Goal: Check status: Check status

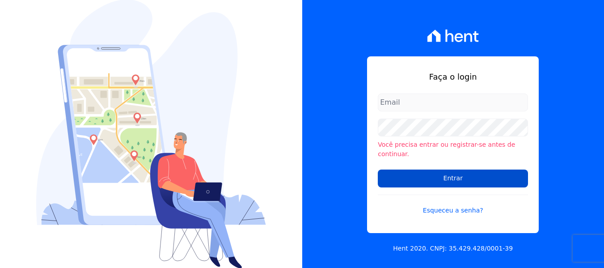
type input "[PERSON_NAME][EMAIL_ADDRESS][DOMAIN_NAME]"
click at [446, 178] on input "Entrar" at bounding box center [453, 178] width 150 height 18
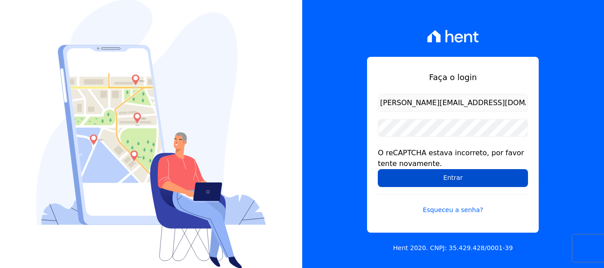
click at [414, 176] on input "Entrar" at bounding box center [453, 178] width 150 height 18
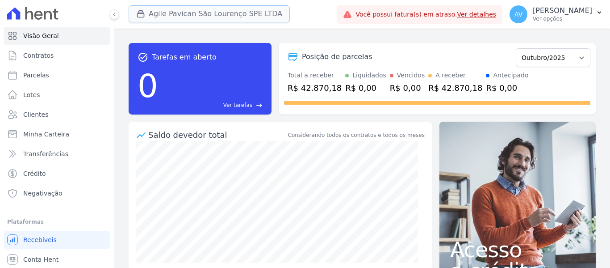
click at [186, 13] on button "Agile Pavican São Lourenço SPE LTDA" at bounding box center [209, 13] width 161 height 17
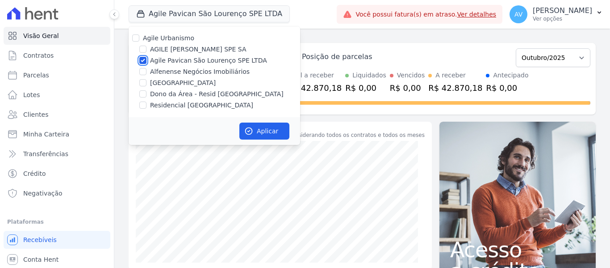
click at [146, 63] on input "Agile Pavican São Lourenço SPE LTDA" at bounding box center [142, 60] width 7 height 7
checkbox input "false"
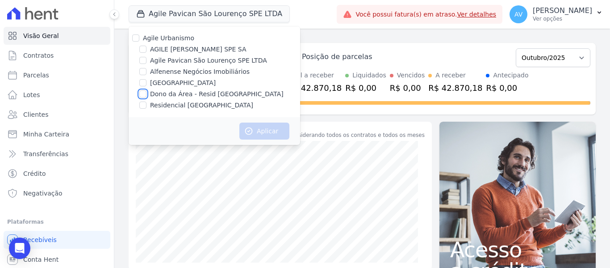
click at [141, 95] on input "Dono da Área - Resid [GEOGRAPHIC_DATA]" at bounding box center [142, 93] width 7 height 7
checkbox input "true"
click at [141, 105] on input "Residencial [GEOGRAPHIC_DATA]" at bounding box center [142, 104] width 7 height 7
checkbox input "true"
click at [259, 135] on button "Aplicar" at bounding box center [265, 130] width 50 height 17
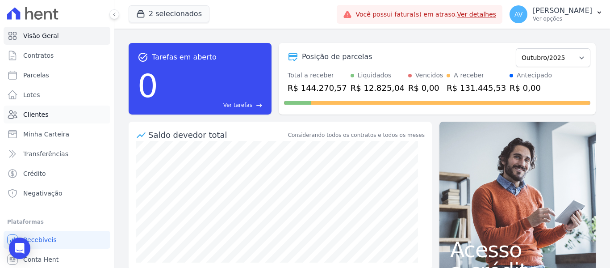
click at [42, 112] on span "Clientes" at bounding box center [35, 114] width 25 height 9
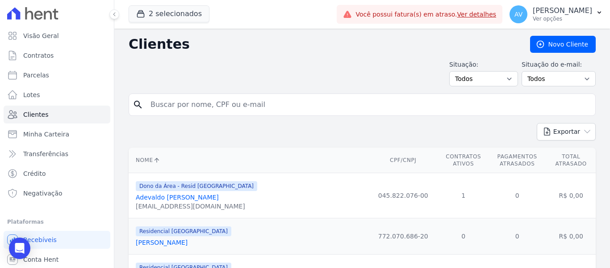
click at [166, 102] on input "search" at bounding box center [368, 105] width 447 height 18
type input "[PERSON_NAME]"
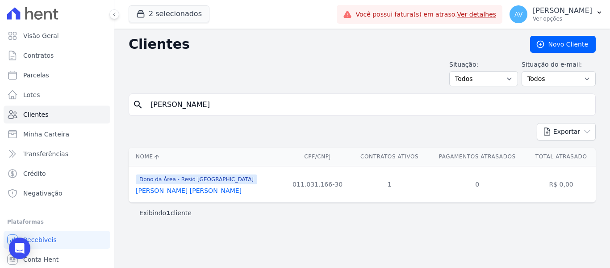
click at [205, 189] on link "[PERSON_NAME] [PERSON_NAME]" at bounding box center [189, 190] width 106 height 7
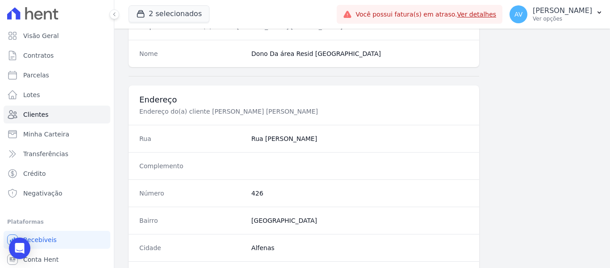
scroll to position [568, 0]
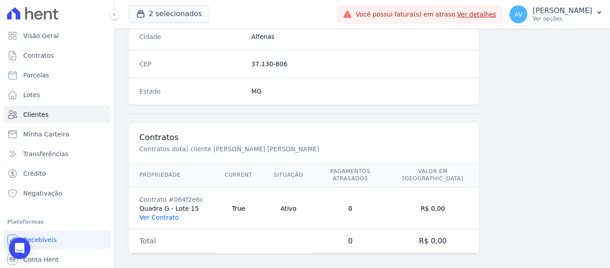
click at [168, 214] on link "Ver Contrato" at bounding box center [158, 217] width 39 height 7
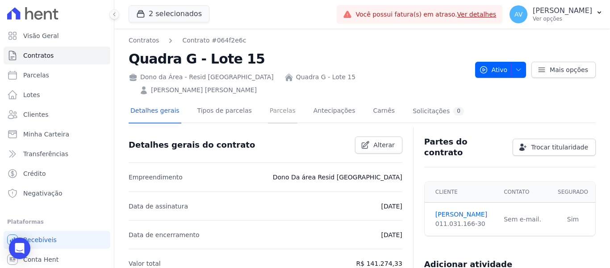
click at [268, 101] on link "Parcelas" at bounding box center [282, 112] width 29 height 24
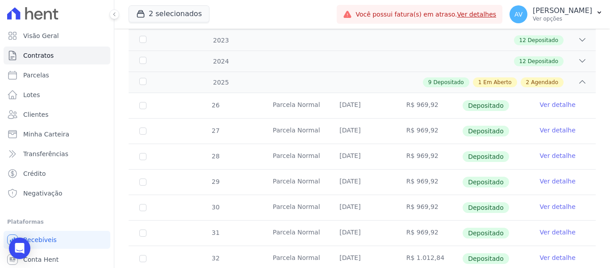
scroll to position [134, 0]
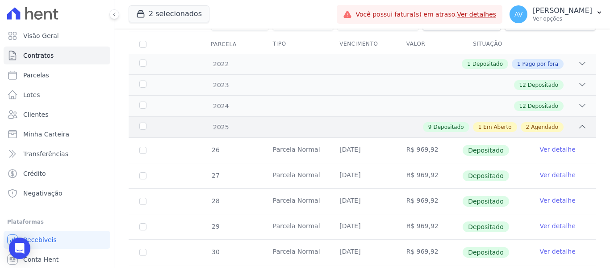
click at [578, 122] on icon at bounding box center [582, 126] width 9 height 9
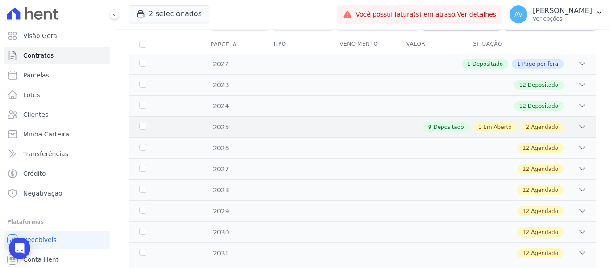
click at [578, 122] on icon at bounding box center [582, 126] width 9 height 9
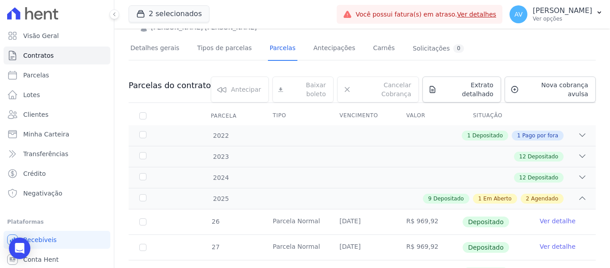
scroll to position [58, 0]
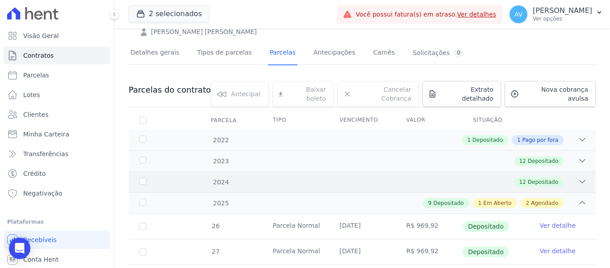
click at [578, 177] on icon at bounding box center [582, 181] width 9 height 9
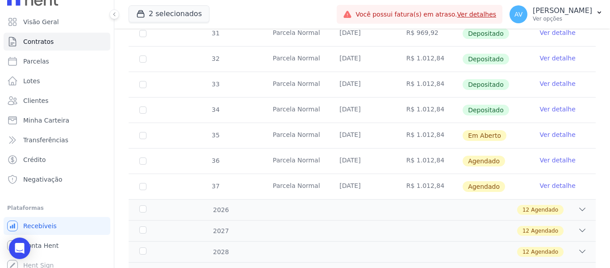
scroll to position [20, 0]
